Goal: Information Seeking & Learning: Learn about a topic

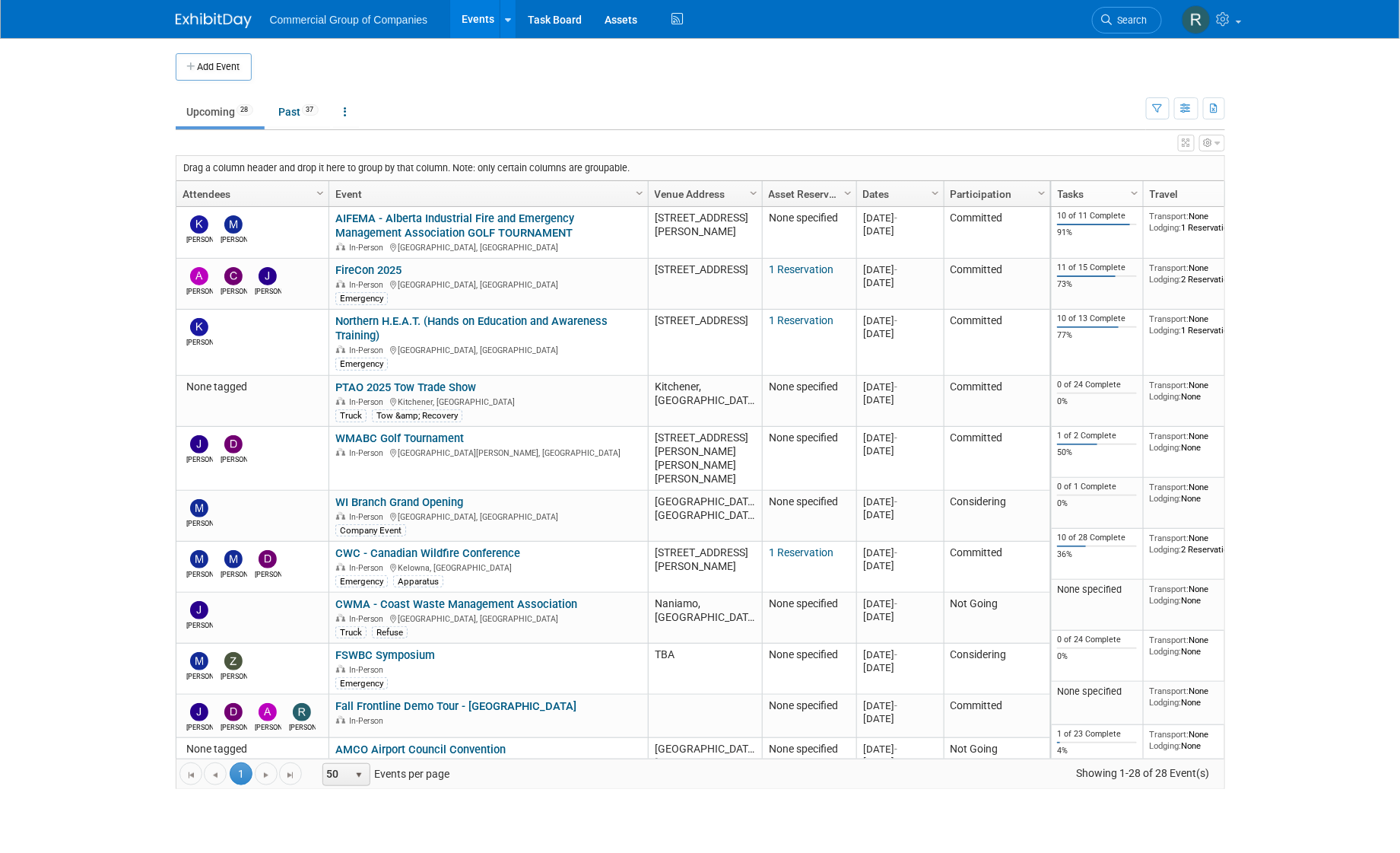
click at [82, 306] on body "Commercial Group of Companies Events Add Event Bulk Upload Events Shareable Eve…" at bounding box center [700, 426] width 1400 height 853
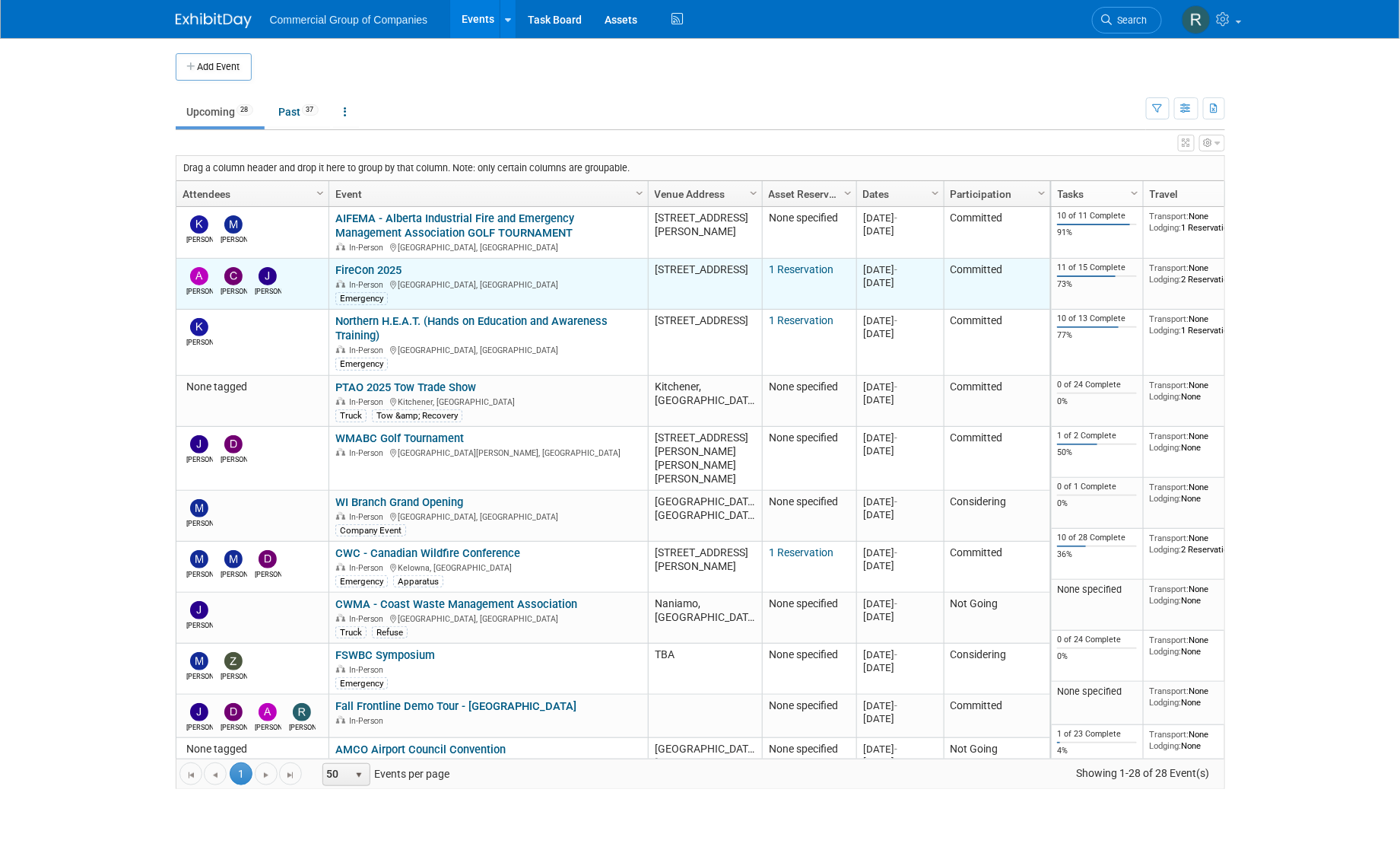
click at [377, 268] on link "FireCon 2025" at bounding box center [368, 270] width 66 height 14
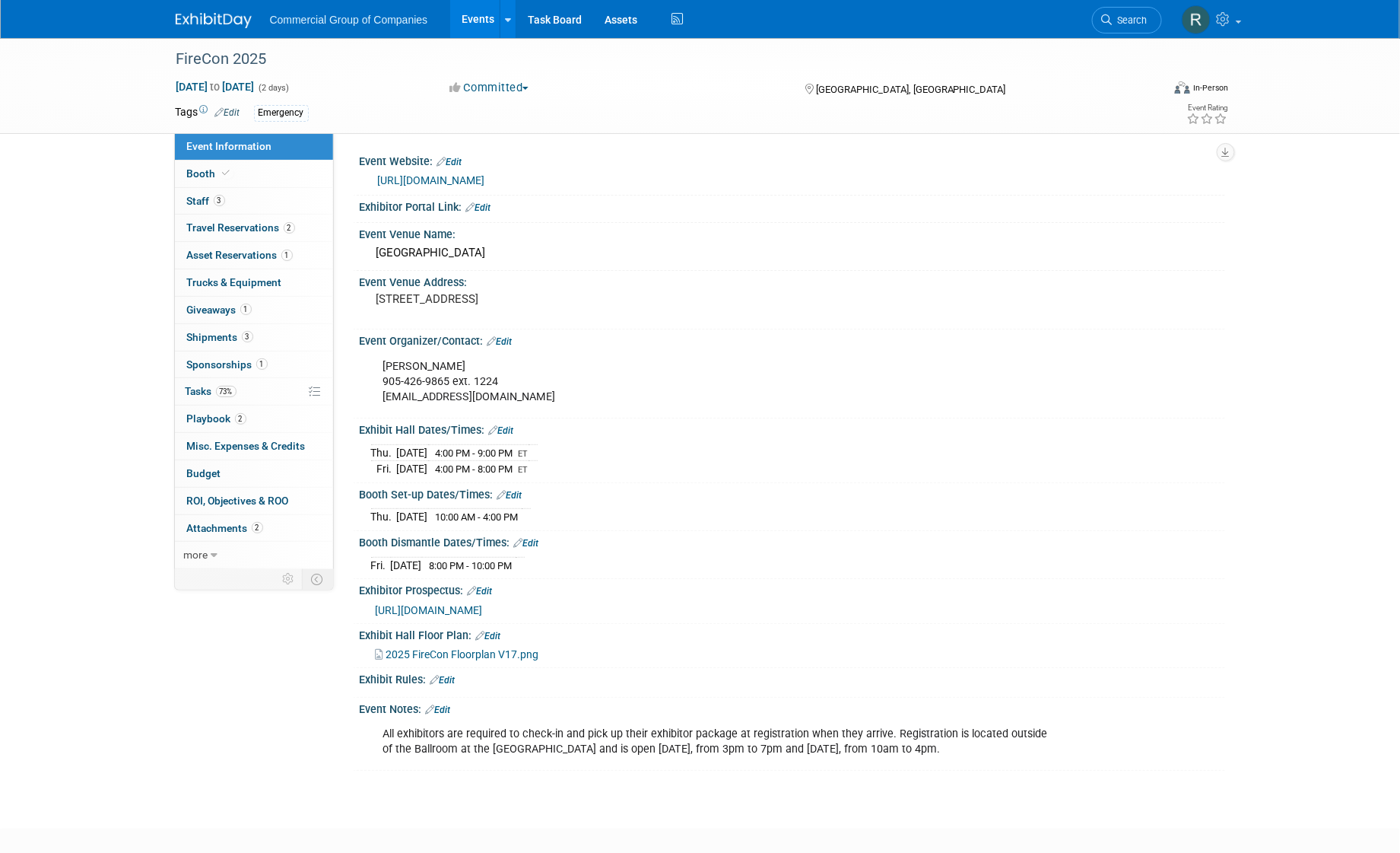
click at [73, 367] on div "FireCon 2025 Sep 11, 2025 to Sep 12, 2025 (2 days) Sep 11, 2025 to Sep 12, 2025…" at bounding box center [700, 419] width 1400 height 763
click at [193, 646] on div "Event Information Event Info Booth Booth 3 Staff 3 Staff 2 Travel Reservations …" at bounding box center [701, 404] width 1072 height 732
click at [847, 280] on div "Event Venue Address:" at bounding box center [792, 280] width 866 height 19
